Goal: Transaction & Acquisition: Purchase product/service

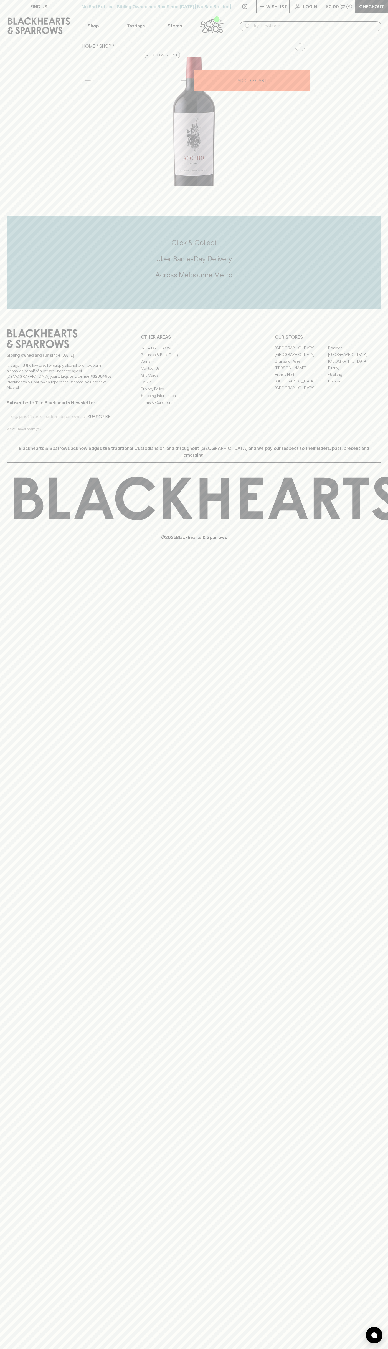
click at [147, 10] on div "| No Bad Bottles | Sibling Owned and Run Since [DATE] | No Bad Bottles | Siblin…" at bounding box center [155, 6] width 155 height 13
click at [35, 1348] on html "FIND US | No Bad Bottles | Sibling Owned and Run Since [DATE] | No Bad Bottles …" at bounding box center [194, 674] width 388 height 1349
click at [21, 95] on div "HOME SHOP Accuro Malbec 2021 $28.00 Add to wishlist 10% discount when purchasin…" at bounding box center [194, 112] width 388 height 148
